Goal: Check status

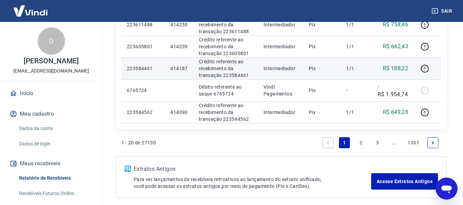
scroll to position [531, 0]
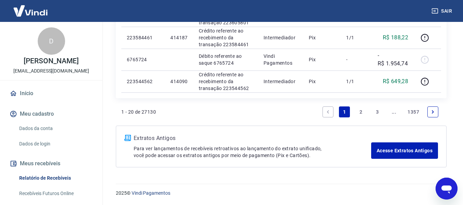
click at [361, 114] on link "2" at bounding box center [361, 112] width 11 height 11
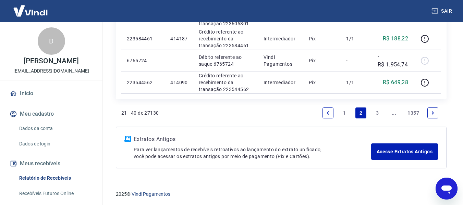
scroll to position [531, 0]
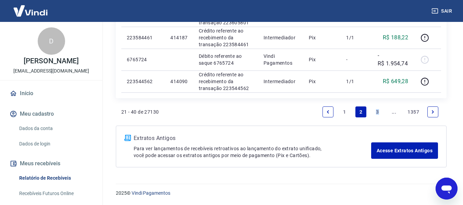
click at [378, 111] on link "3" at bounding box center [377, 112] width 11 height 11
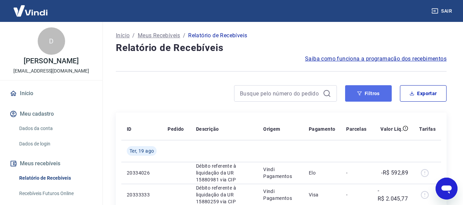
click at [347, 97] on button "Filtros" at bounding box center [368, 93] width 47 height 16
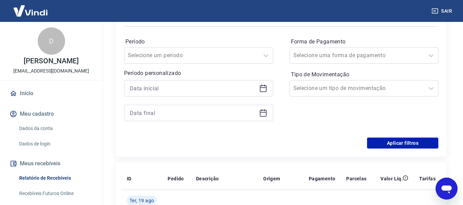
scroll to position [103, 0]
click at [263, 85] on icon at bounding box center [263, 88] width 8 height 8
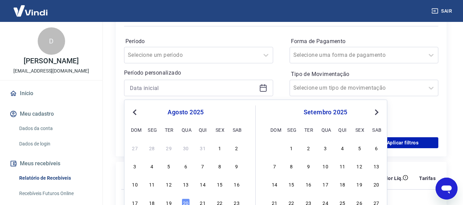
click at [401, 114] on div "Forma de Pagamento Selecione uma forma de pagamento Tipo de Movimentação Seleci…" at bounding box center [364, 82] width 149 height 93
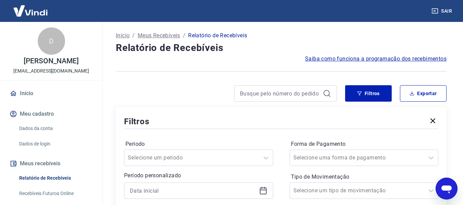
scroll to position [34, 0]
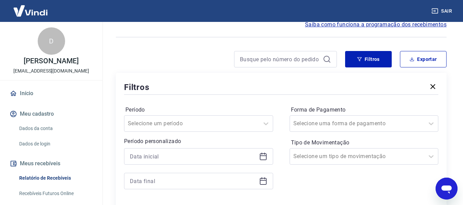
click at [263, 154] on icon at bounding box center [263, 157] width 7 height 7
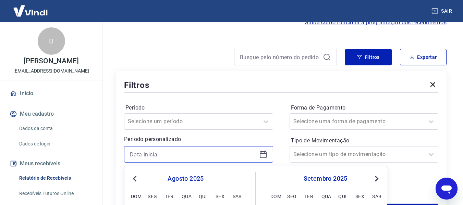
scroll to position [137, 0]
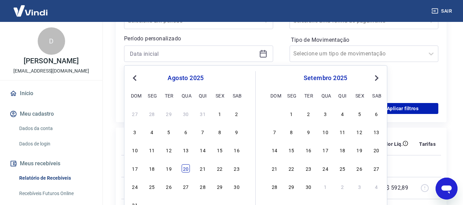
click at [185, 168] on div "20" at bounding box center [186, 169] width 8 height 8
click at [398, 78] on div "Forma de Pagamento Selecione uma forma de pagamento Tipo de Movimentação Seleci…" at bounding box center [364, 48] width 149 height 93
type input "[DATE]"
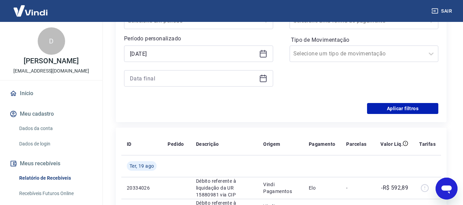
click at [269, 77] on div at bounding box center [198, 78] width 149 height 16
click at [265, 80] on icon at bounding box center [263, 78] width 8 height 8
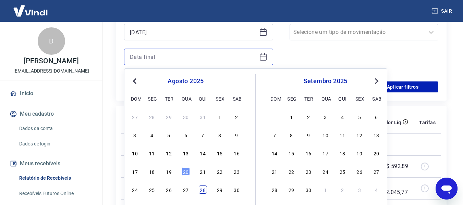
scroll to position [206, 0]
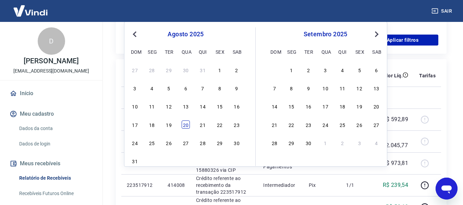
click at [188, 128] on div "20" at bounding box center [186, 125] width 8 height 8
type input "[DATE]"
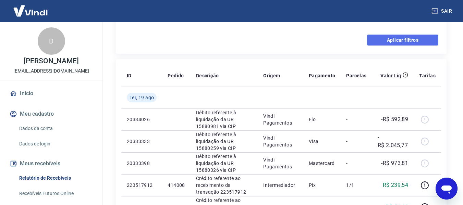
click at [406, 42] on button "Aplicar filtros" at bounding box center [402, 40] width 71 height 11
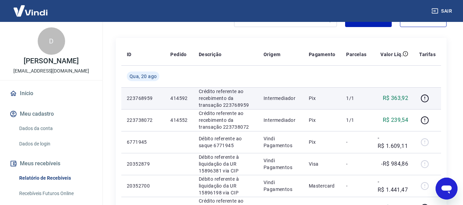
scroll to position [63, 0]
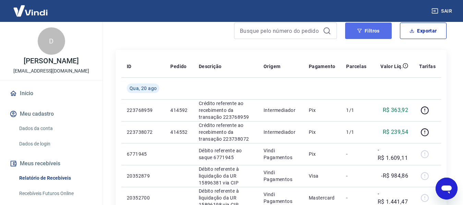
click at [371, 33] on button "Filtros" at bounding box center [368, 31] width 47 height 16
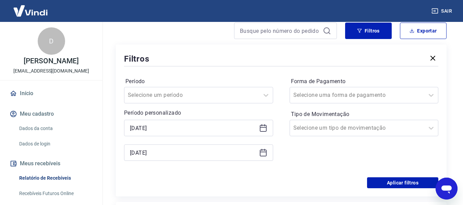
click at [266, 129] on icon at bounding box center [263, 128] width 7 height 7
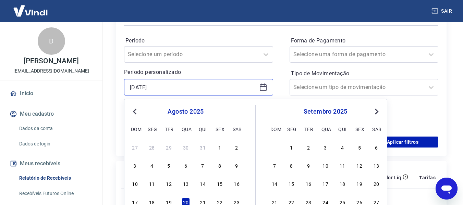
scroll to position [131, 0]
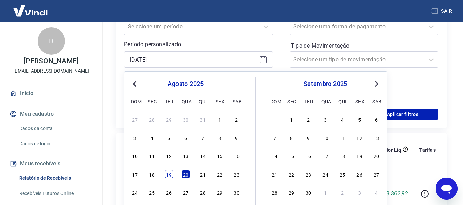
click at [170, 176] on div "19" at bounding box center [169, 174] width 8 height 8
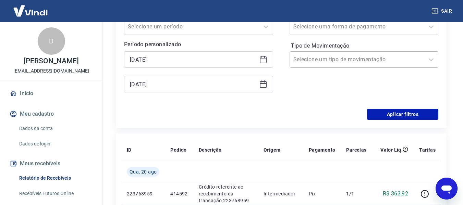
type input "[DATE]"
click at [262, 85] on icon at bounding box center [263, 84] width 8 height 8
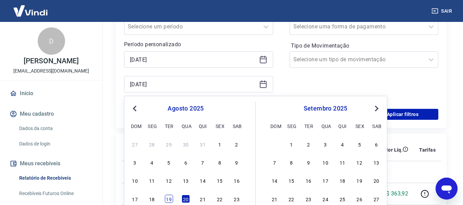
click at [171, 199] on div "19" at bounding box center [169, 199] width 8 height 8
type input "[DATE]"
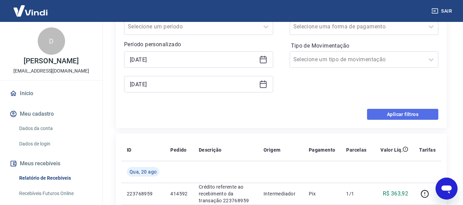
click at [393, 118] on button "Aplicar filtros" at bounding box center [402, 114] width 71 height 11
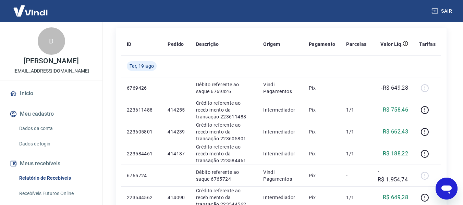
scroll to position [206, 0]
